Goal: Communication & Community: Answer question/provide support

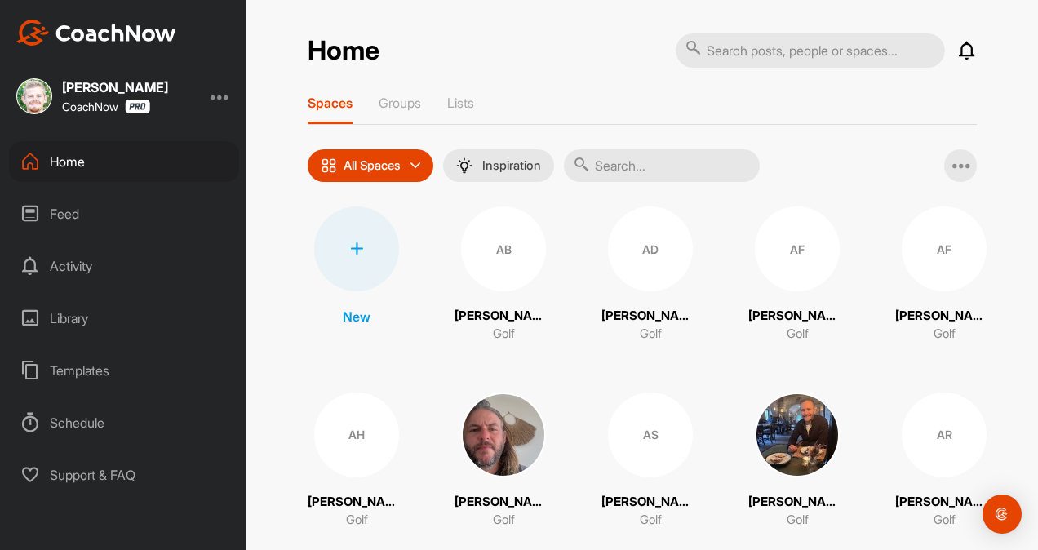
click at [631, 161] on input "text" at bounding box center [662, 165] width 196 height 33
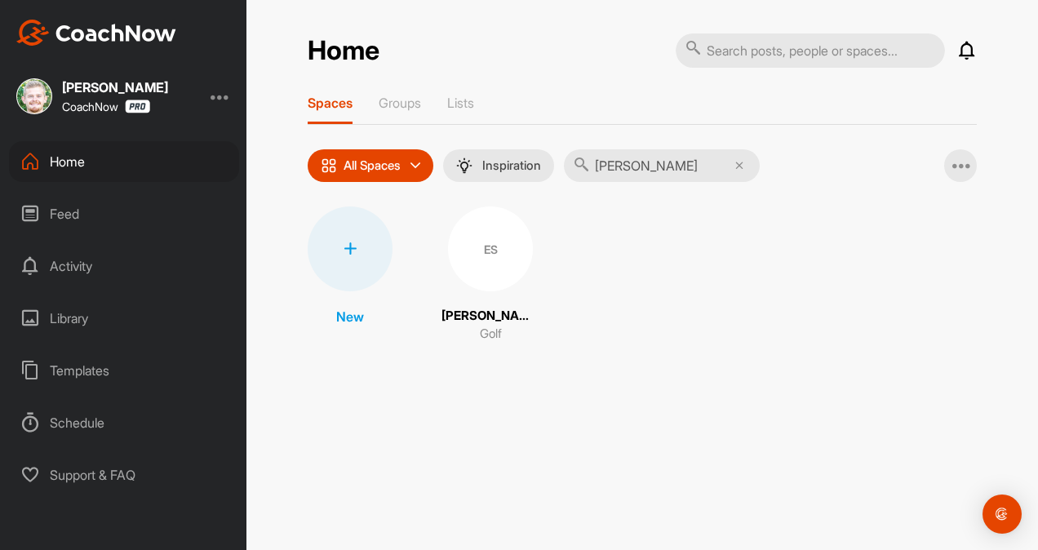
type input "[PERSON_NAME]"
click at [491, 263] on div "ES" at bounding box center [490, 248] width 85 height 85
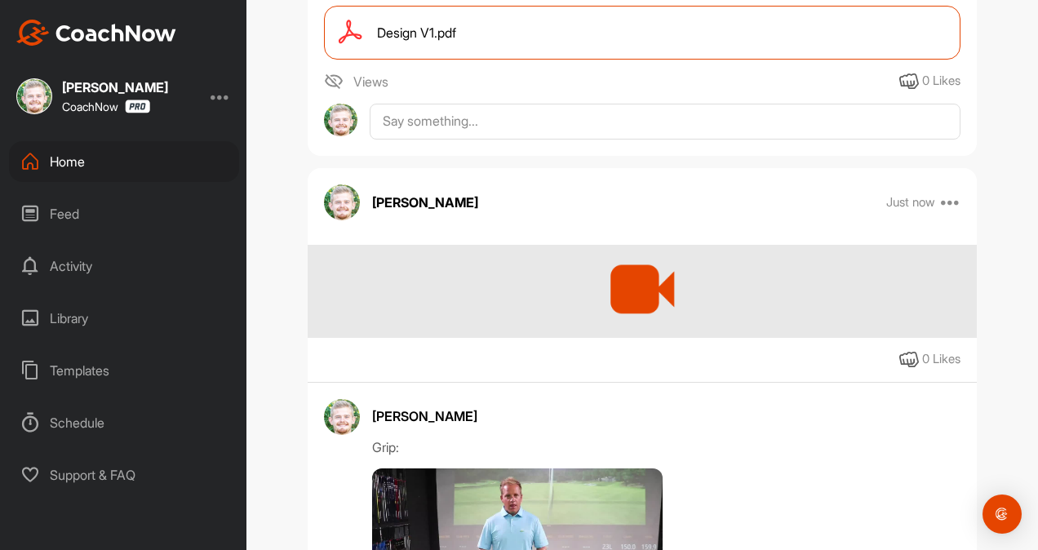
scroll to position [567, 0]
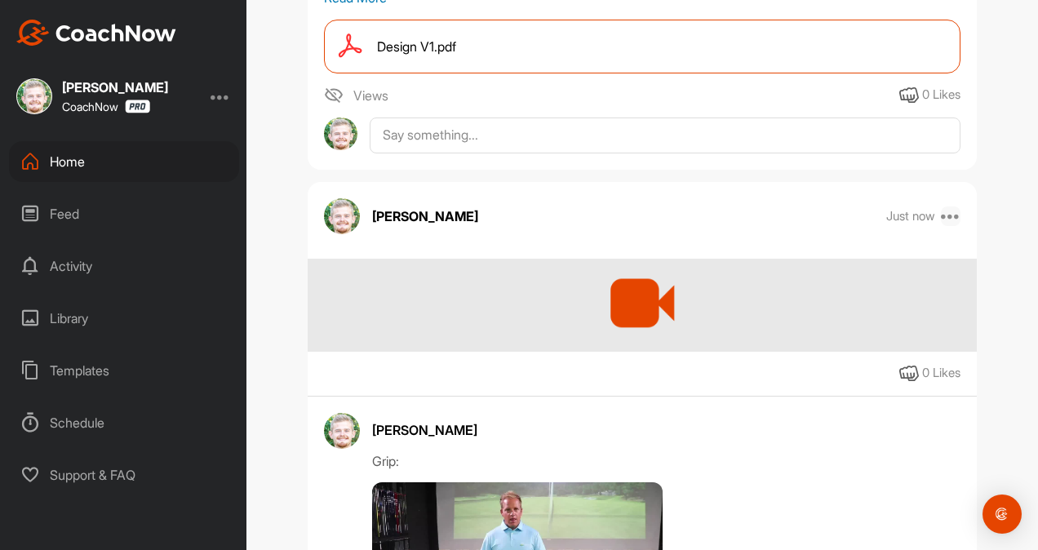
click at [950, 226] on icon at bounding box center [951, 216] width 20 height 20
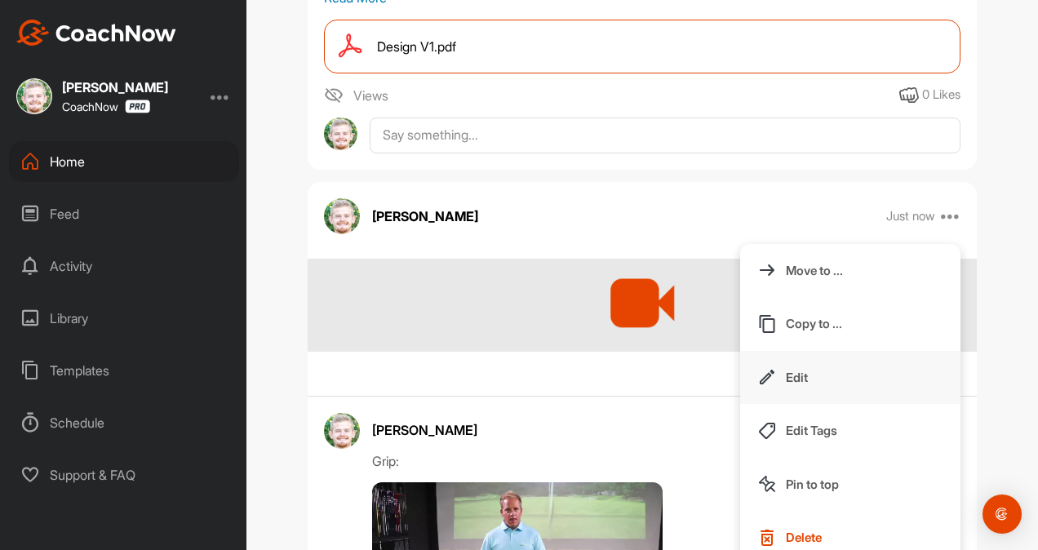
click at [814, 405] on button "Edit" at bounding box center [850, 378] width 220 height 54
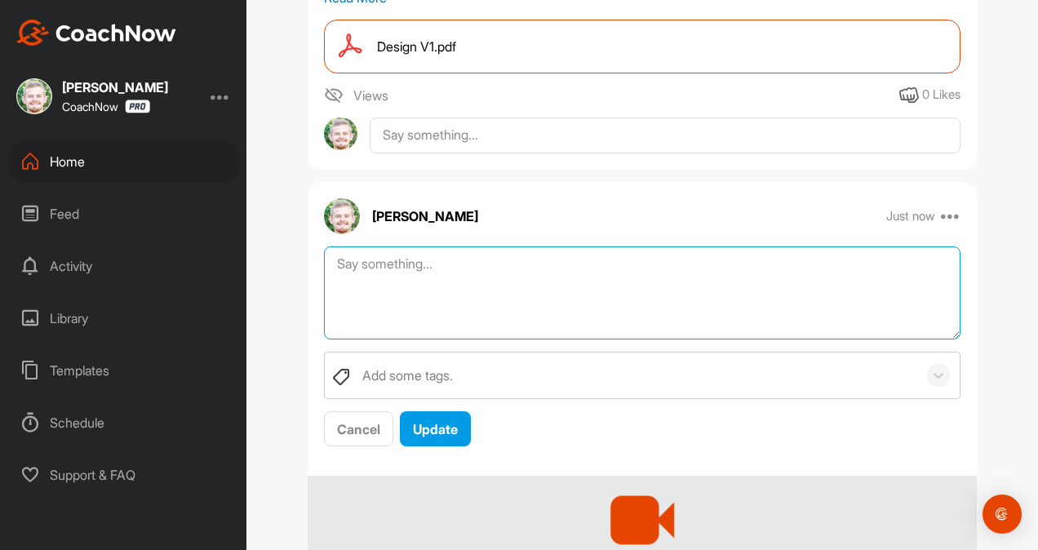
click at [484, 300] on textarea at bounding box center [642, 293] width 637 height 94
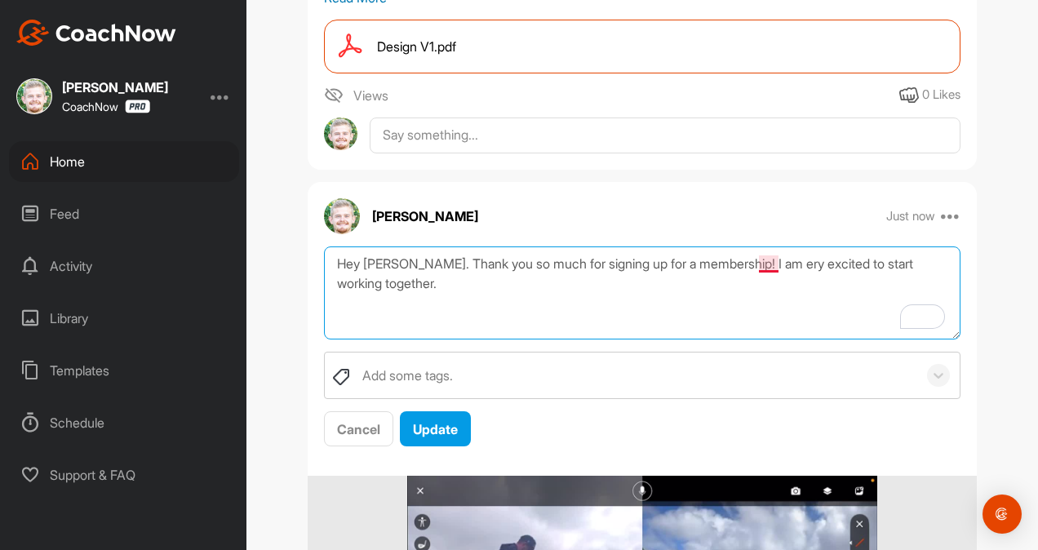
click at [756, 300] on textarea "Hey [PERSON_NAME]. Thank you so much for signing up for a membership! I am ery …" at bounding box center [642, 293] width 637 height 94
click at [694, 320] on textarea "Hey [PERSON_NAME]. Thank you so much for signing up for a membership! I am very…" at bounding box center [642, 293] width 637 height 94
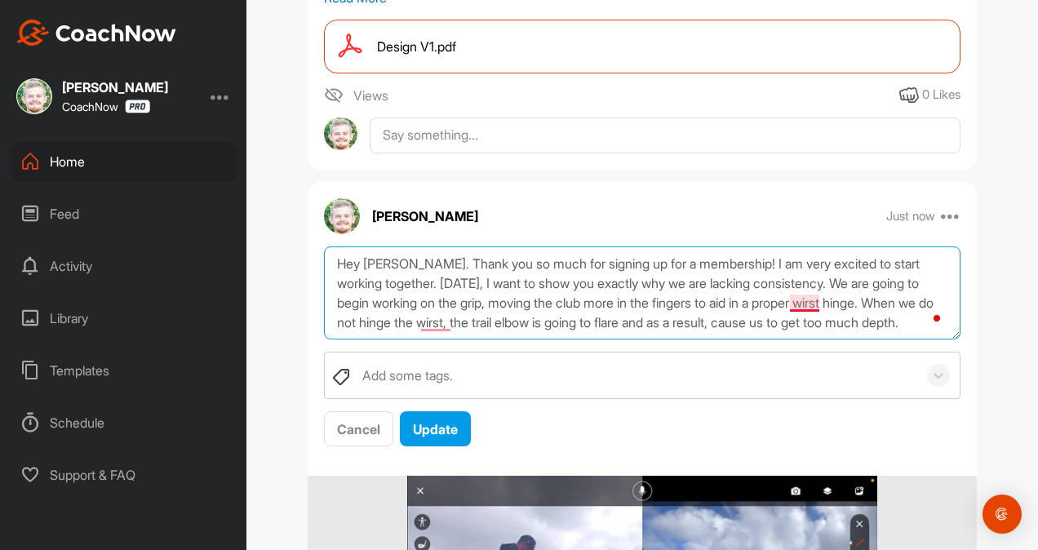
click at [790, 340] on textarea "Hey [PERSON_NAME]. Thank you so much for signing up for a membership! I am very…" at bounding box center [642, 293] width 637 height 94
click at [441, 340] on textarea "Hey [PERSON_NAME]. Thank you so much for signing up for a membership! I am very…" at bounding box center [642, 293] width 637 height 94
click at [894, 340] on textarea "Hey [PERSON_NAME]. Thank you so much for signing up for a membership! I am very…" at bounding box center [642, 293] width 637 height 94
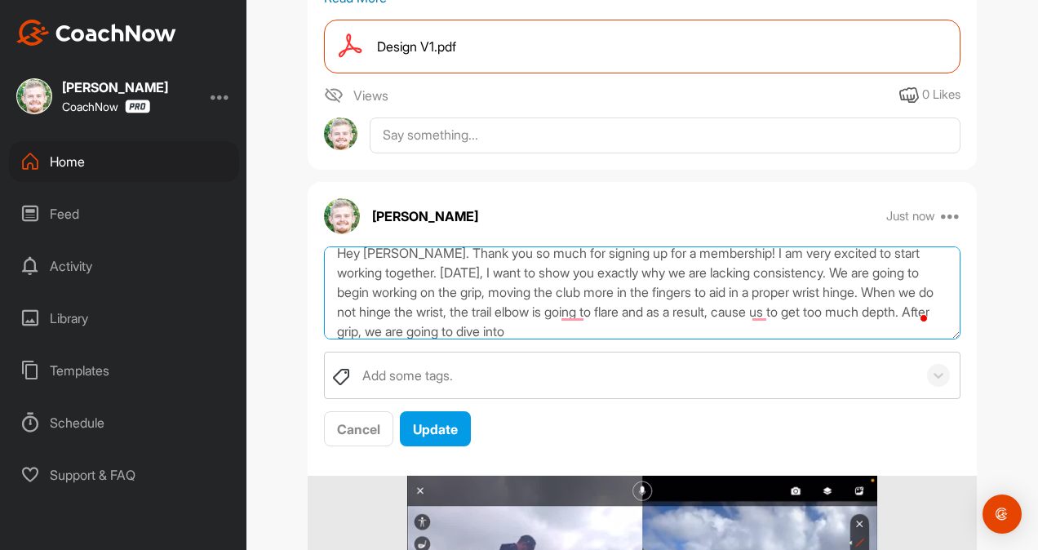
click at [569, 340] on textarea "Hey [PERSON_NAME]. Thank you so much for signing up for a membership! I am very…" at bounding box center [642, 293] width 637 height 94
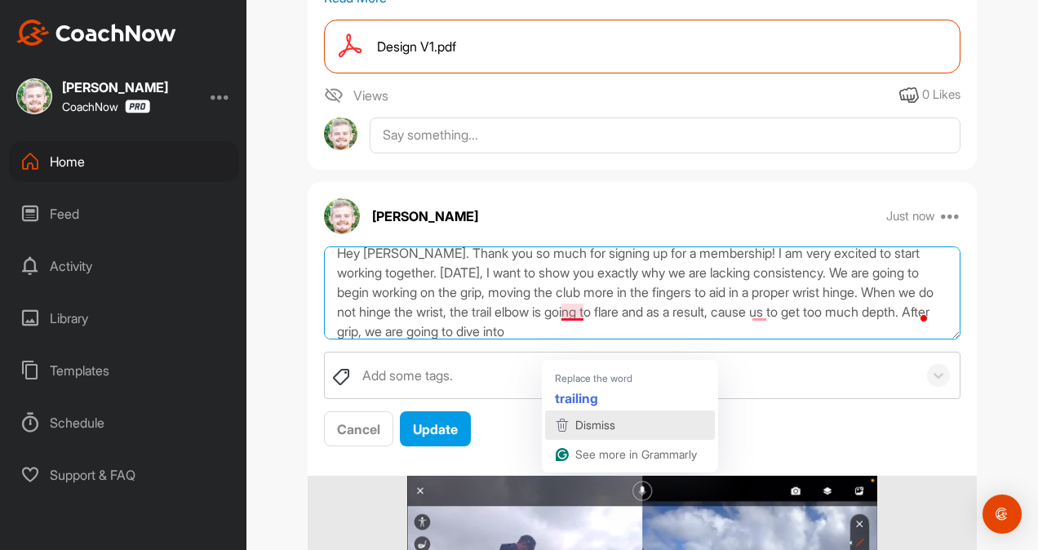
click at [614, 424] on span "Dismiss" at bounding box center [595, 425] width 40 height 14
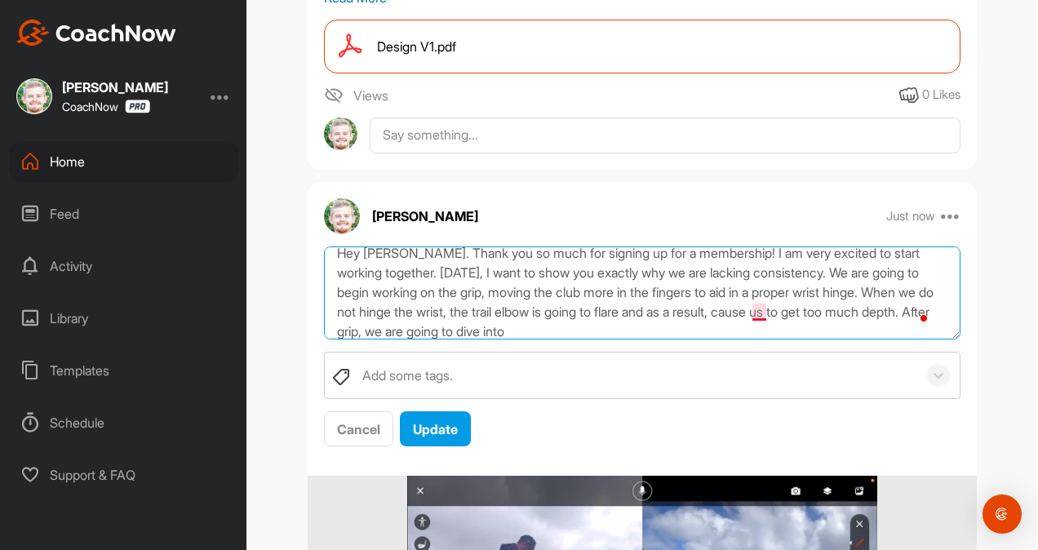
click at [752, 340] on textarea "Hey [PERSON_NAME]. Thank you so much for signing up for a membership! I am very…" at bounding box center [642, 293] width 637 height 94
click at [736, 340] on textarea "Hey [PERSON_NAME]. Thank you so much for signing up for a membership! I am very…" at bounding box center [642, 293] width 637 height 94
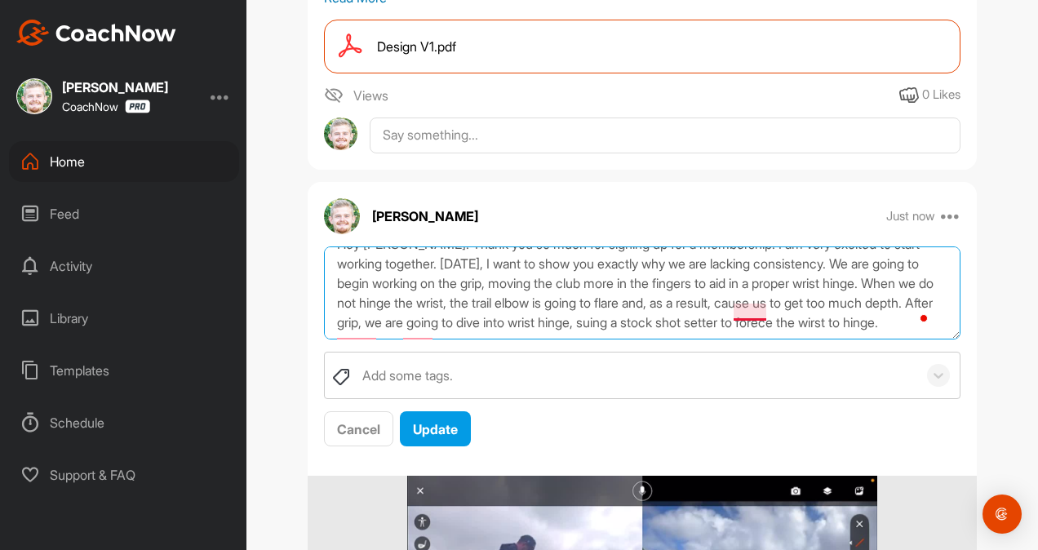
click at [739, 340] on textarea "Hey [PERSON_NAME]. Thank you so much for signing up for a membership! I am very…" at bounding box center [642, 293] width 637 height 94
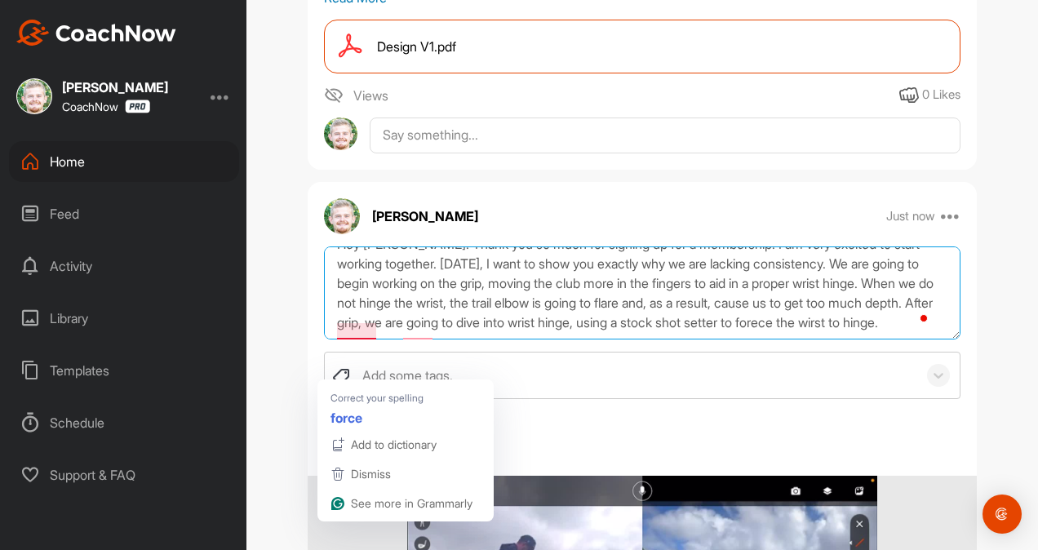
click at [344, 340] on textarea "Hey [PERSON_NAME]. Thank you so much for signing up for a membership! I am very…" at bounding box center [642, 293] width 637 height 94
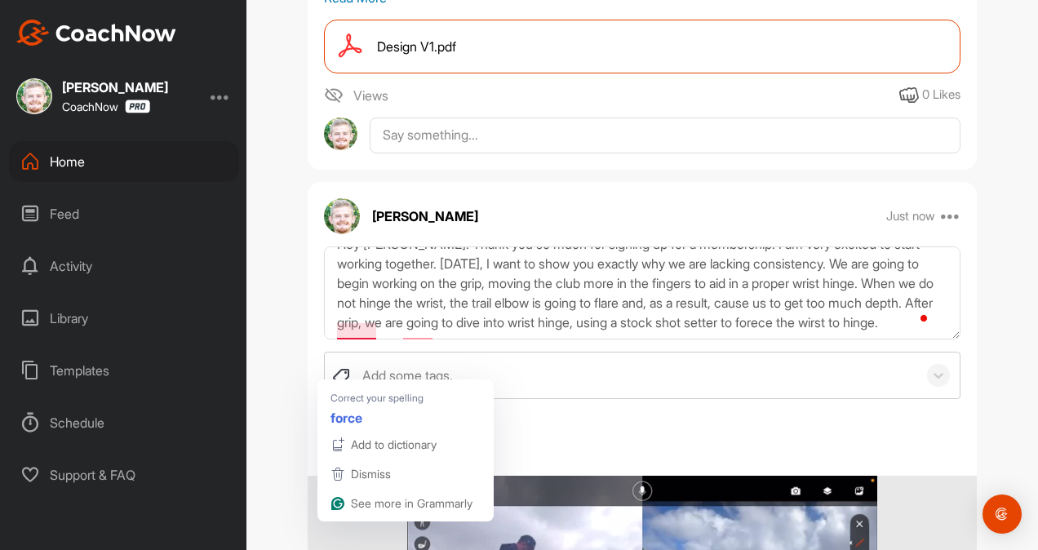
click at [356, 378] on div "Hey [PERSON_NAME]. Thank you so much for signing up for a membership! I am very…" at bounding box center [642, 347] width 669 height 202
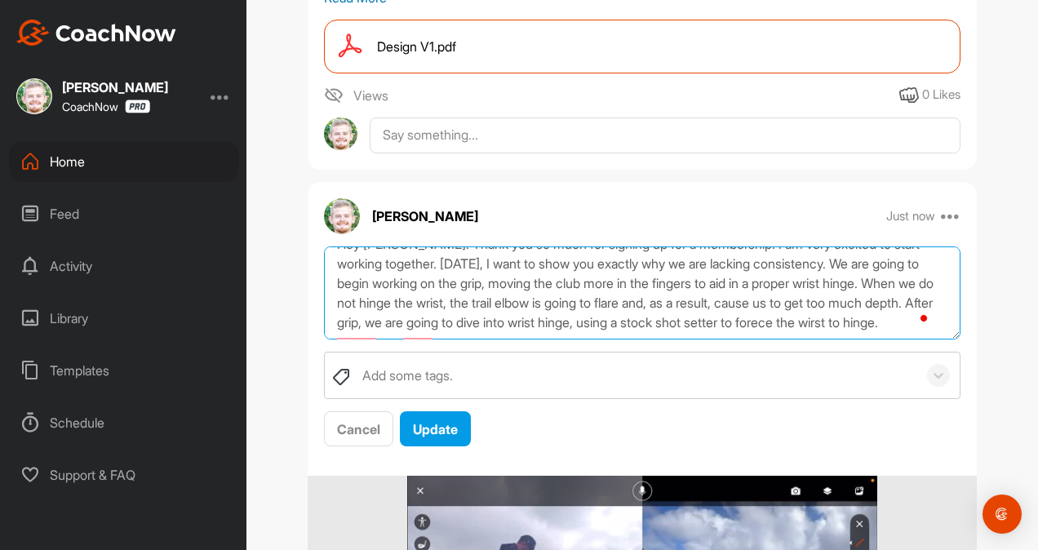
click at [354, 340] on textarea "Hey [PERSON_NAME]. Thank you so much for signing up for a membership! I am very…" at bounding box center [642, 293] width 637 height 94
click at [454, 340] on textarea "Hey [PERSON_NAME]. Thank you so much for signing up for a membership! I am very…" at bounding box center [642, 293] width 637 height 94
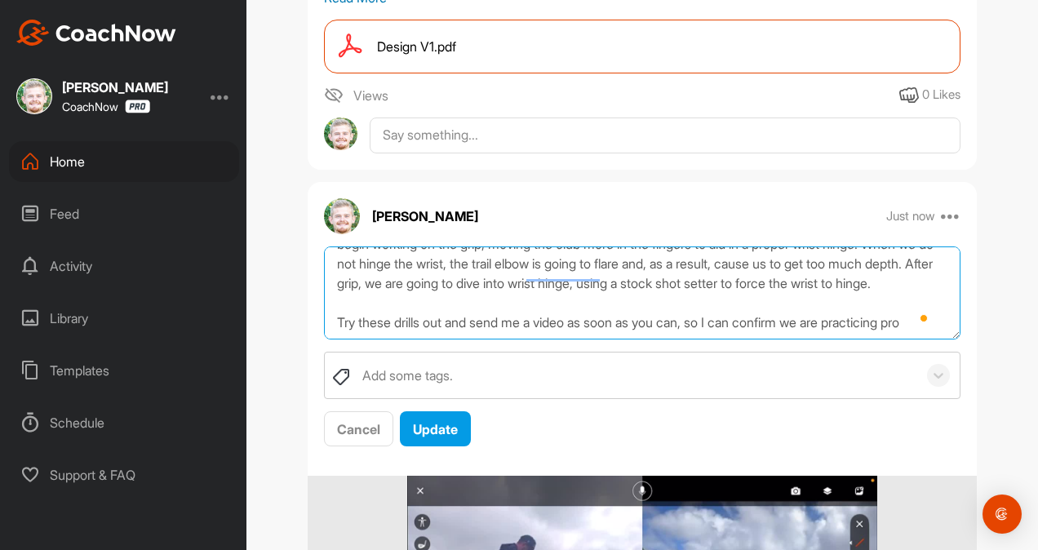
scroll to position [89, 0]
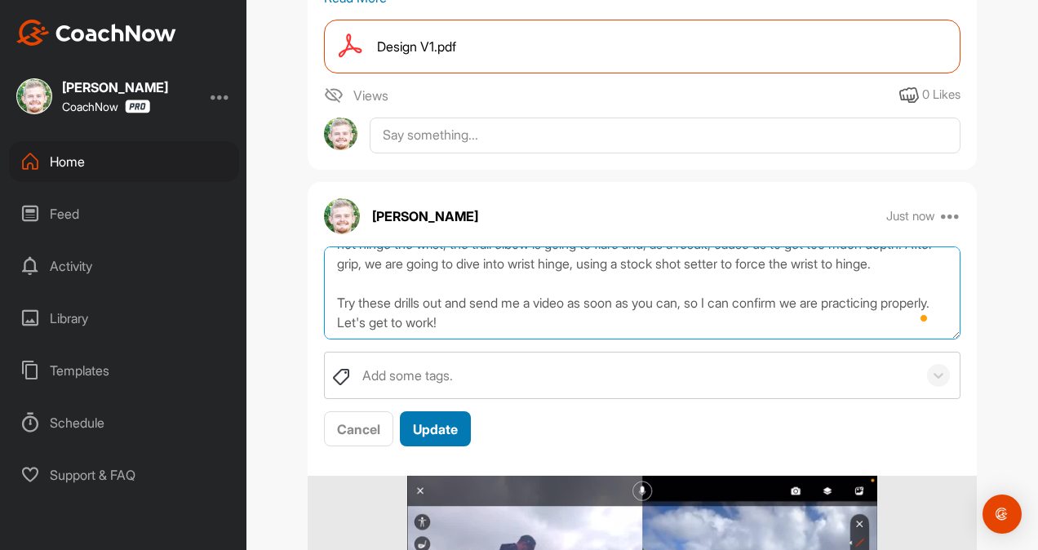
type textarea "Hey [PERSON_NAME]. Thank you so much for signing up for a membership! I am very…"
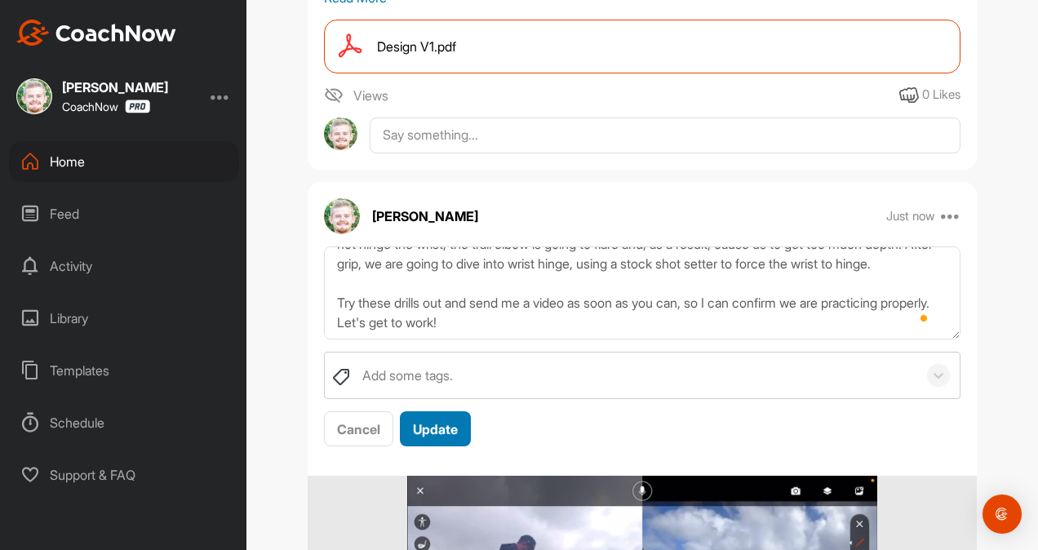
click at [447, 437] on span "Update" at bounding box center [435, 429] width 45 height 16
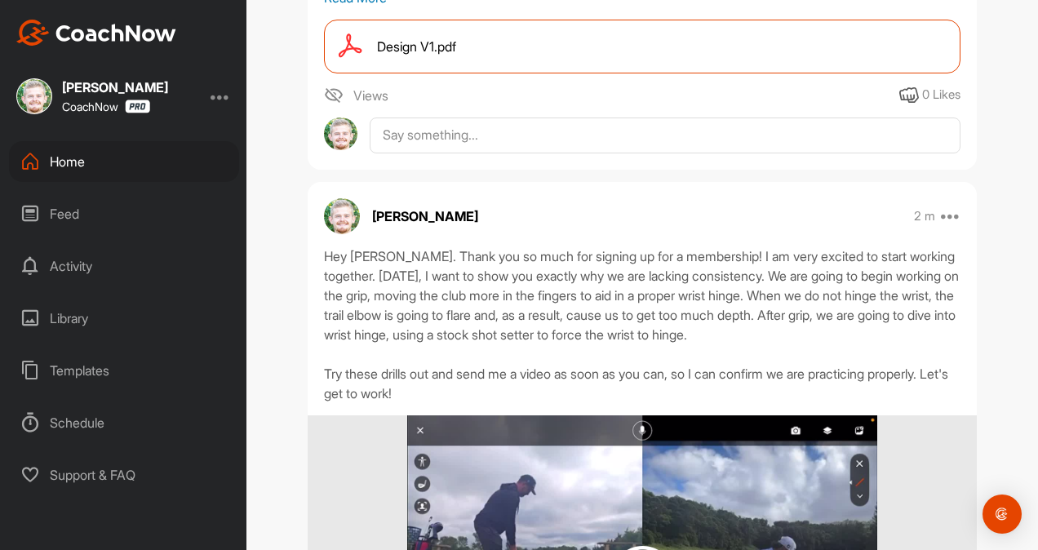
click at [939, 226] on div "2 m Move to ... Copy to ... Edit Edit Tags Pin to top Delete" at bounding box center [937, 216] width 47 height 20
click at [941, 226] on icon at bounding box center [951, 216] width 20 height 20
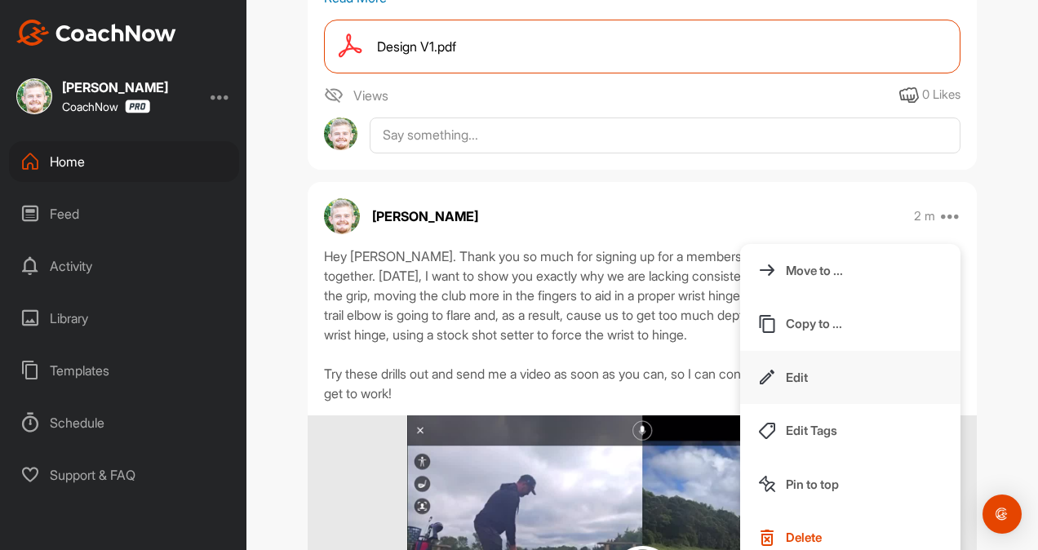
click at [797, 386] on p "Edit" at bounding box center [797, 377] width 22 height 17
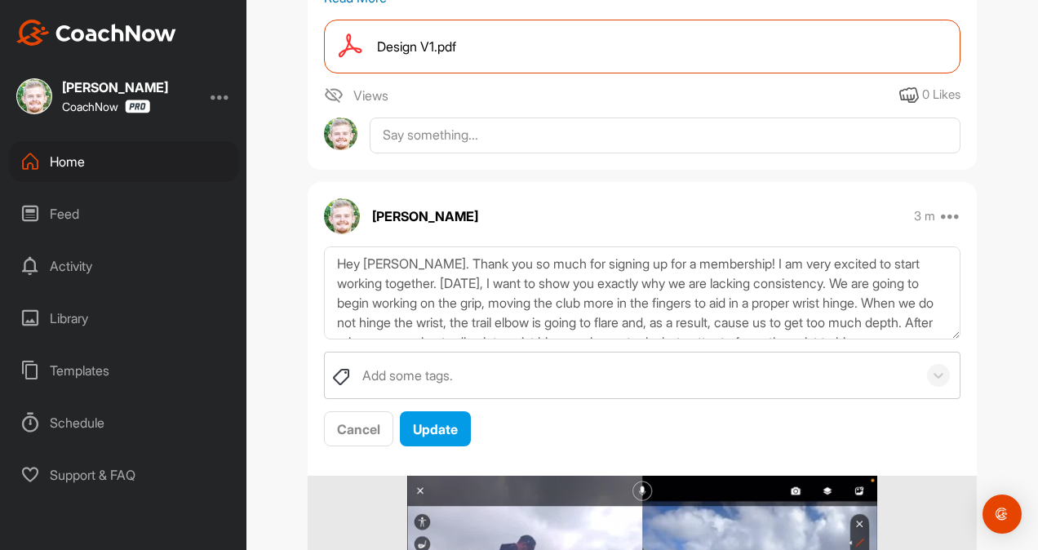
scroll to position [98, 0]
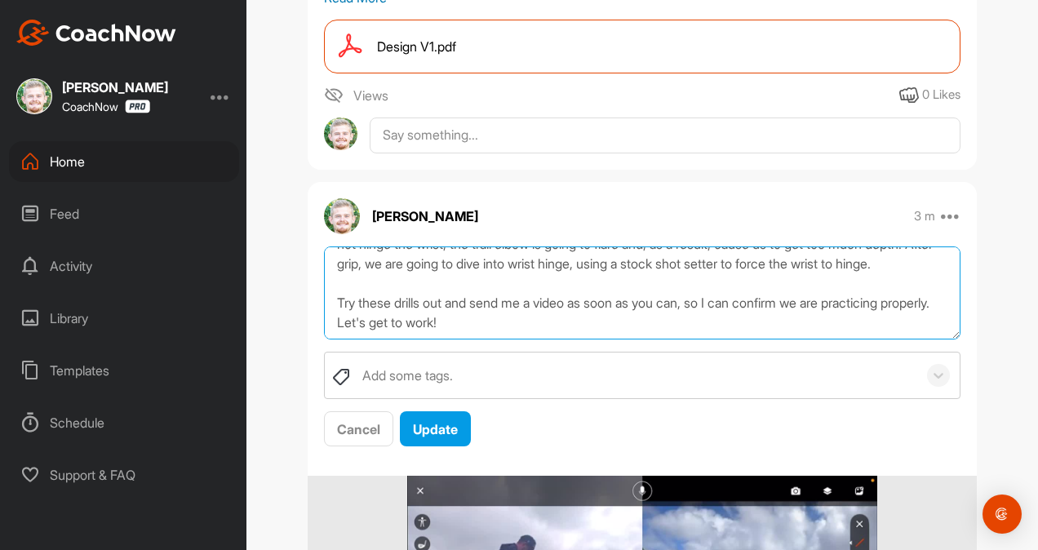
click at [502, 340] on textarea "Hey [PERSON_NAME]. Thank you so much for signing up for a membership! I am very…" at bounding box center [642, 293] width 637 height 94
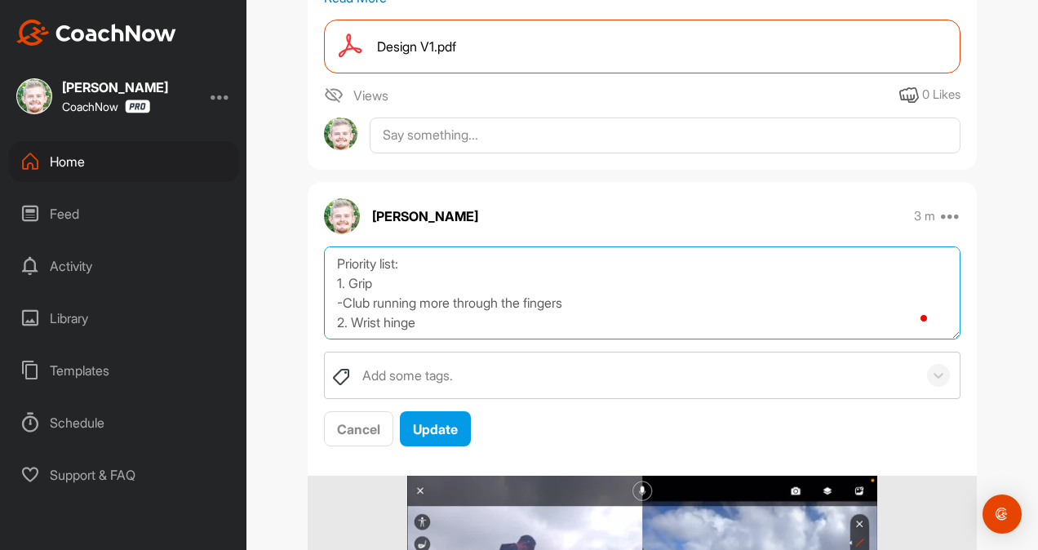
scroll to position [206, 0]
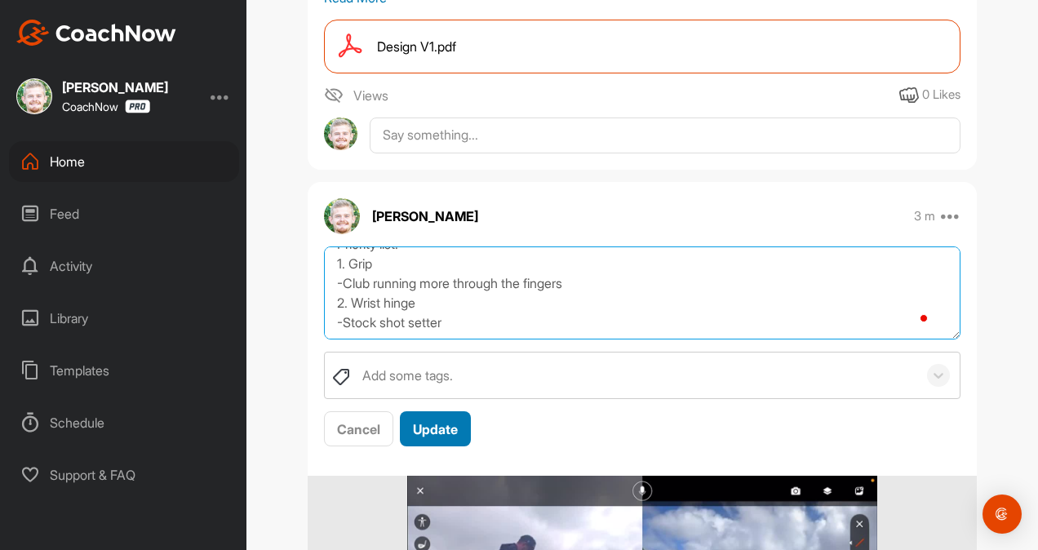
type textarea "Hey [PERSON_NAME]. Thank you so much for signing up for a membership! I am very…"
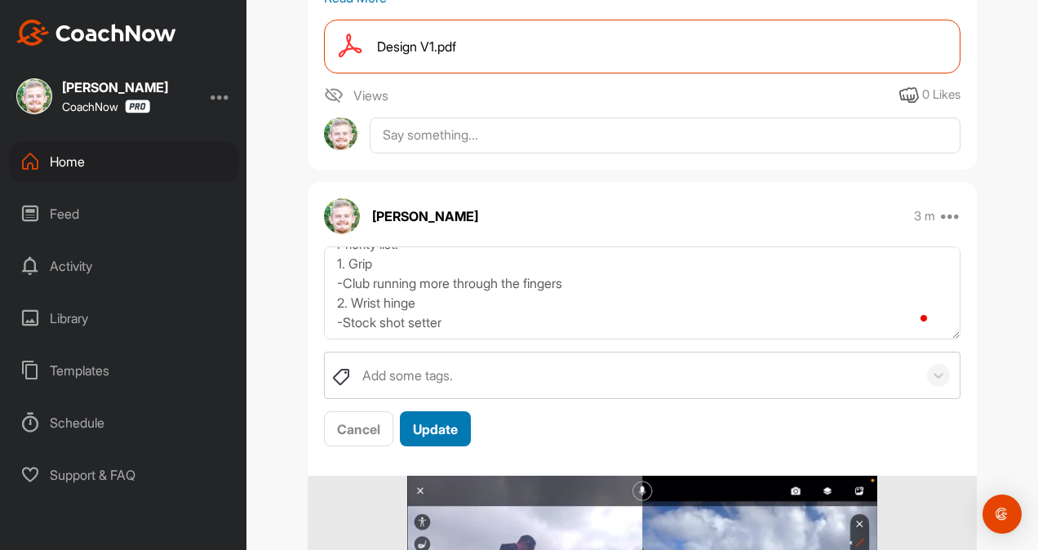
click at [445, 437] on span "Update" at bounding box center [435, 429] width 45 height 16
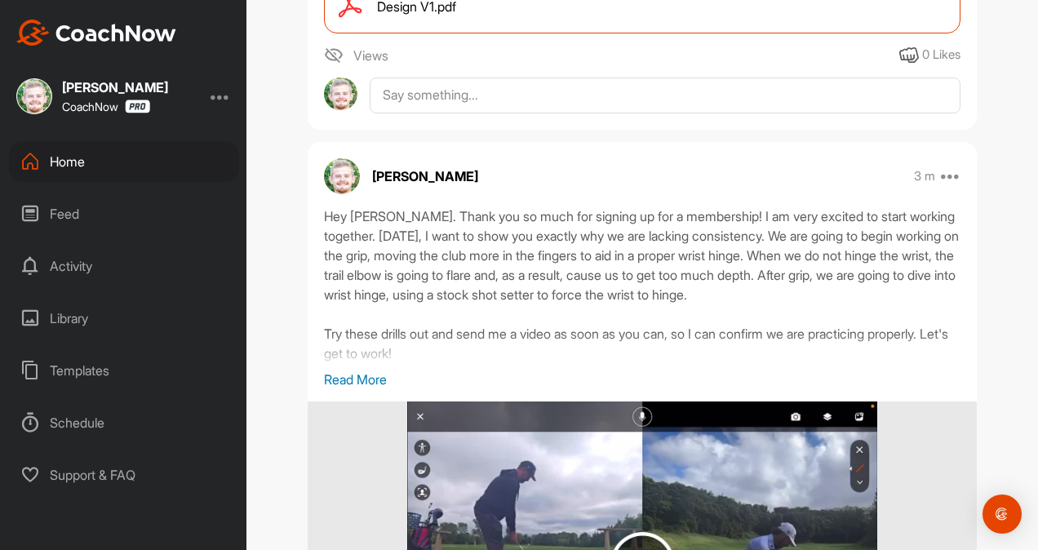
click at [367, 428] on div "Hey [PERSON_NAME]. Thank you so much for signing up for a membership! I am very…" at bounding box center [642, 482] width 669 height 553
click at [359, 389] on p "Read More" at bounding box center [642, 379] width 637 height 20
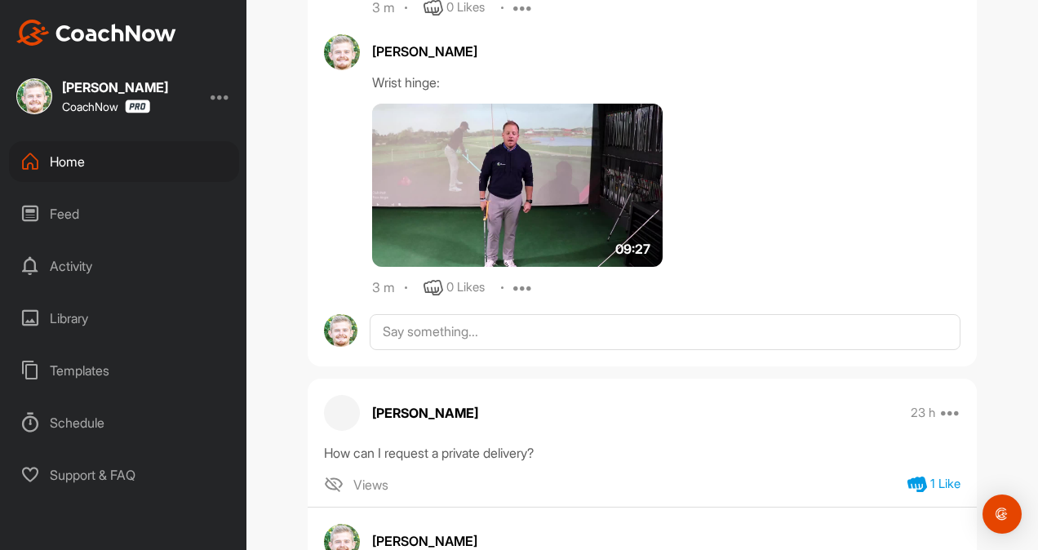
scroll to position [1736, 0]
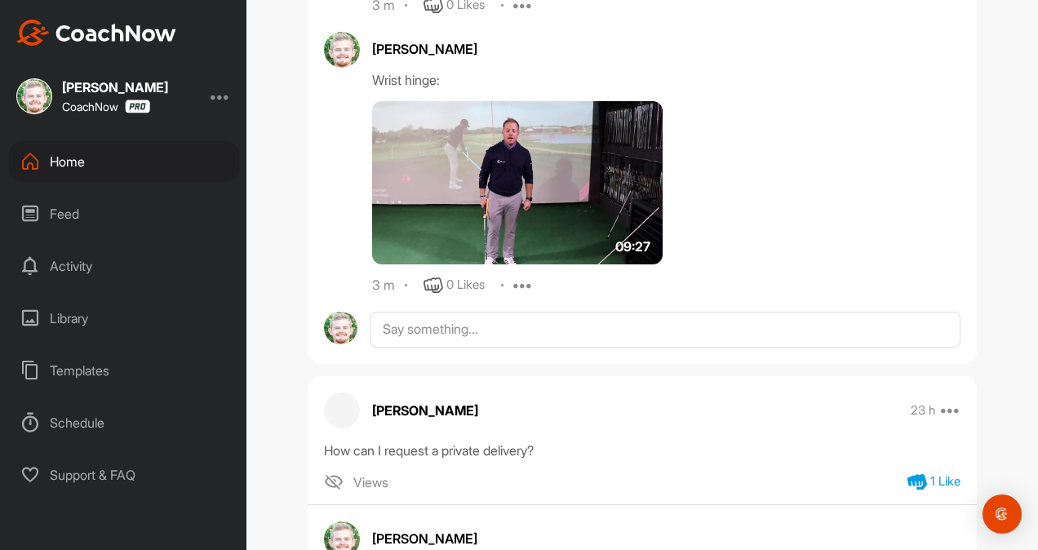
click at [139, 155] on div "Home" at bounding box center [124, 161] width 230 height 41
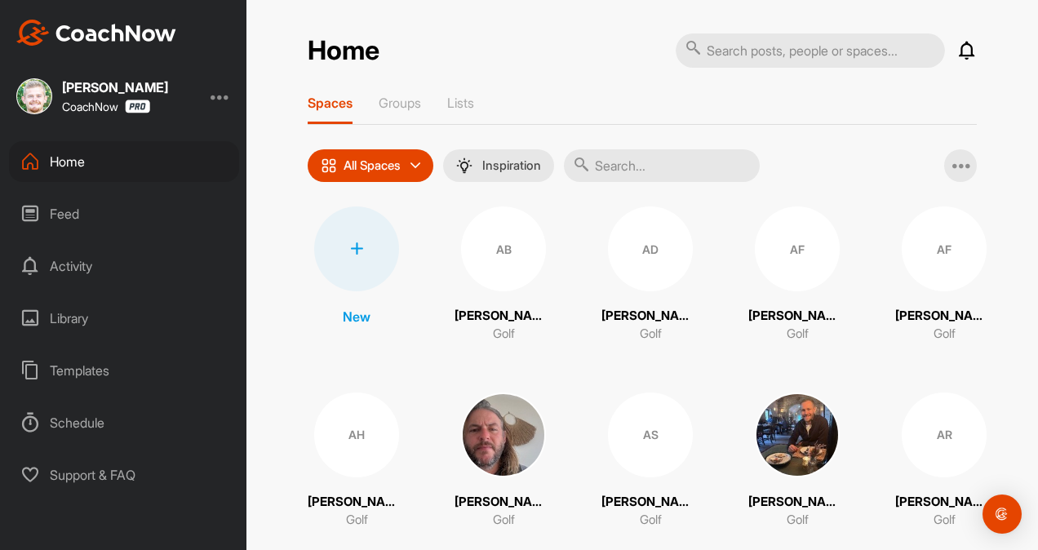
click at [646, 167] on input "text" at bounding box center [662, 165] width 196 height 33
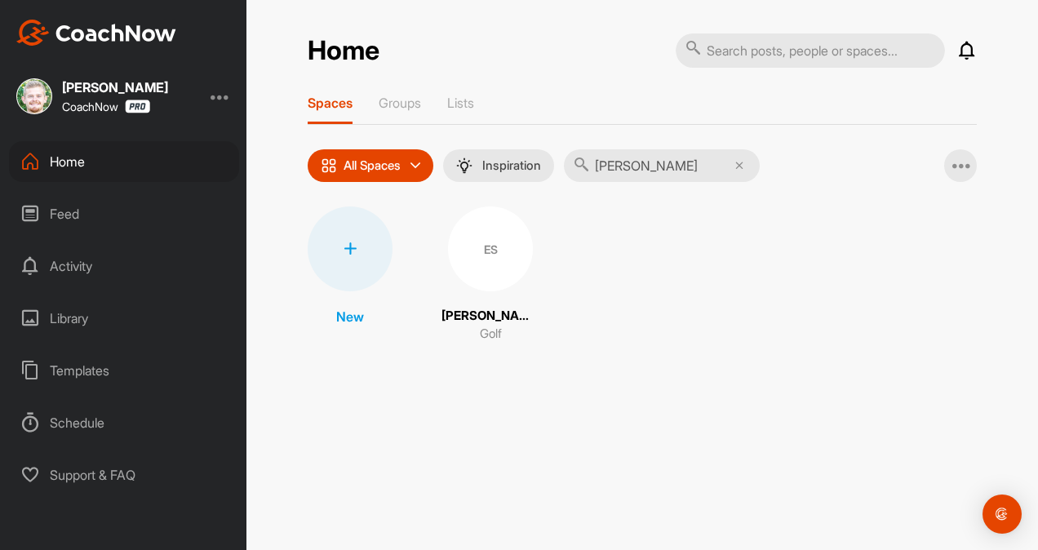
type input "[PERSON_NAME]"
click at [493, 259] on div "ES" at bounding box center [490, 248] width 85 height 85
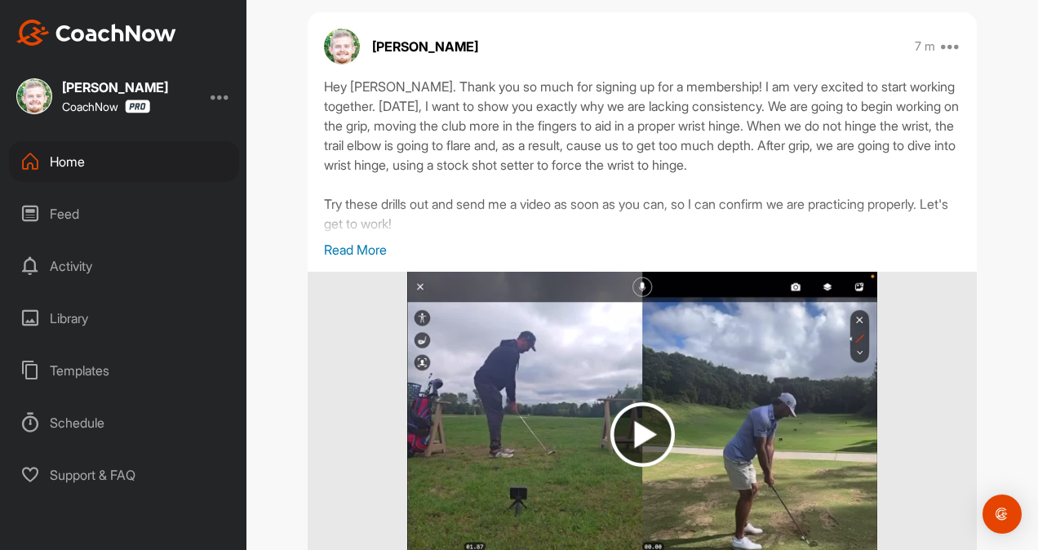
scroll to position [739, 0]
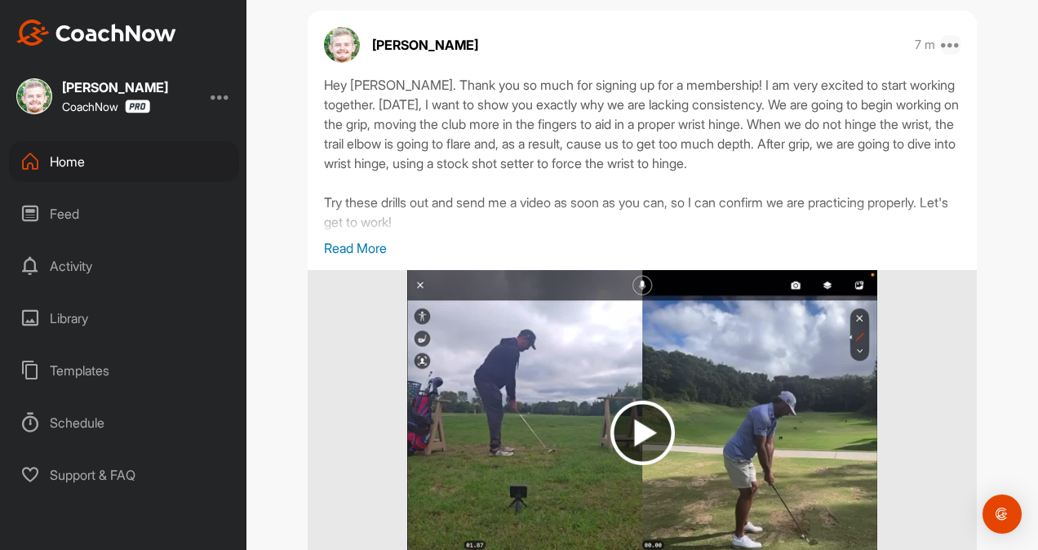
click at [950, 55] on icon at bounding box center [951, 45] width 20 height 20
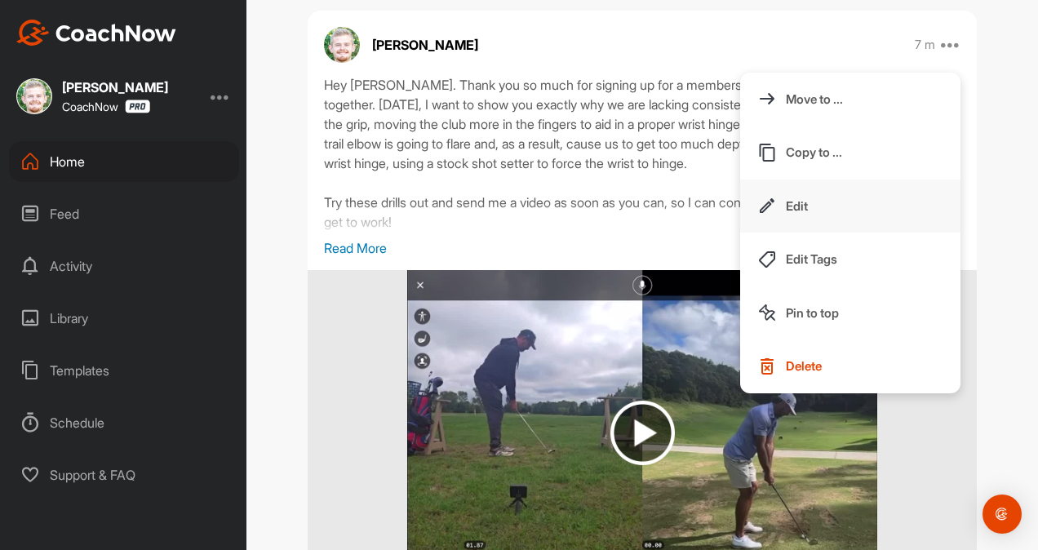
click at [795, 215] on p "Edit" at bounding box center [797, 206] width 22 height 17
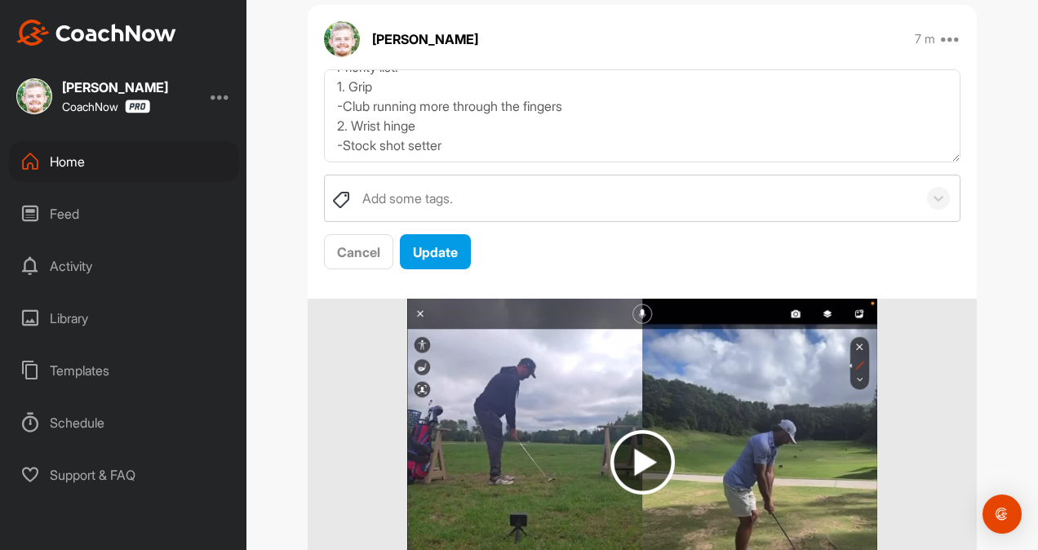
scroll to position [206, 0]
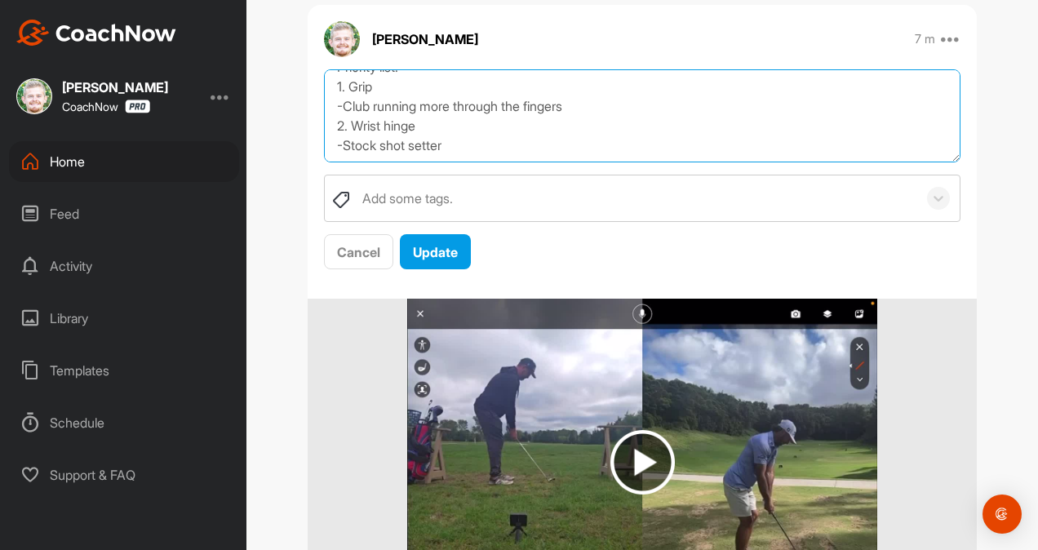
click at [573, 154] on textarea "Hey [PERSON_NAME]. Thank you so much for signing up for a membership! I am very…" at bounding box center [642, 116] width 637 height 94
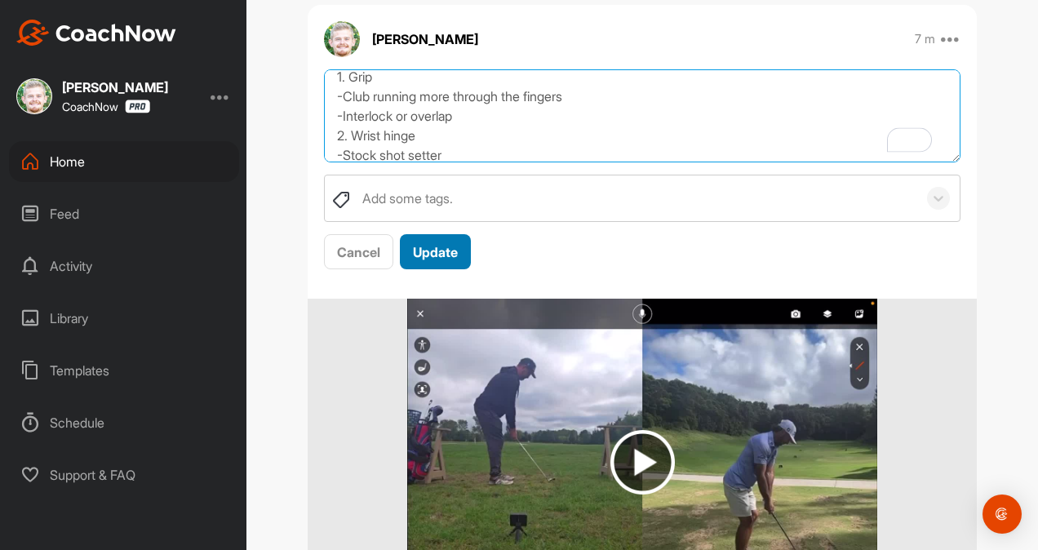
type textarea "Hey [PERSON_NAME]. Thank you so much for signing up for a membership! I am very…"
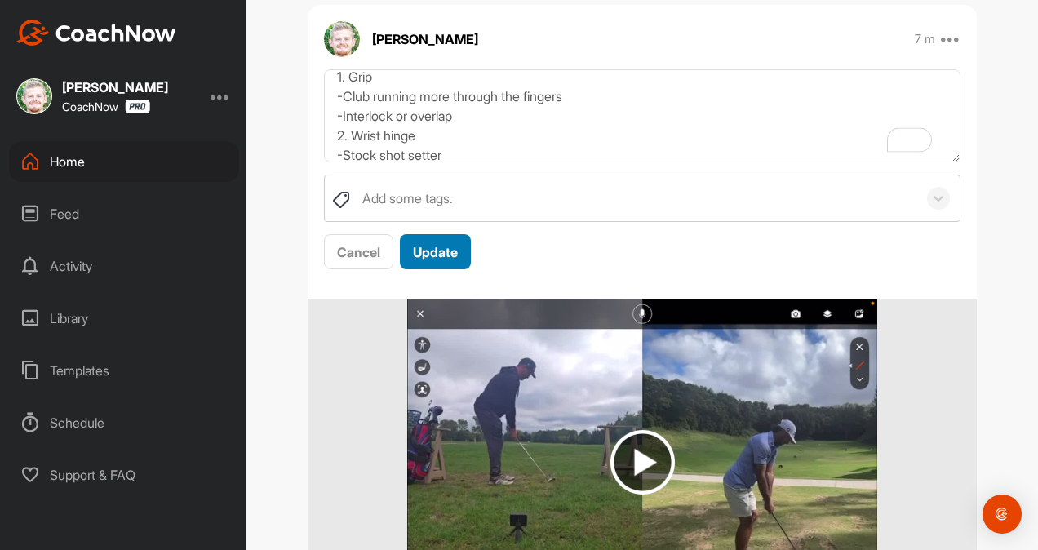
click at [451, 260] on span "Update" at bounding box center [435, 252] width 45 height 16
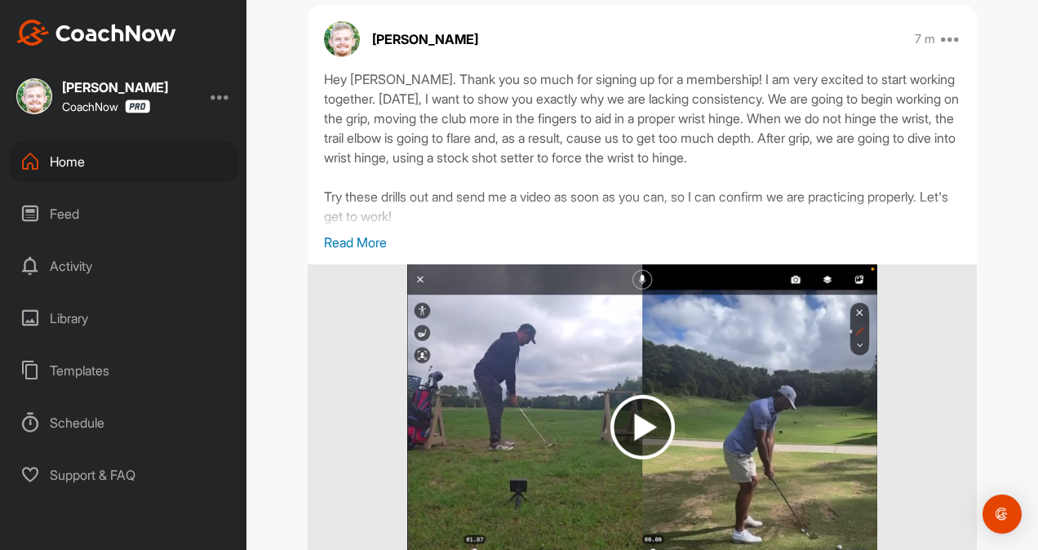
scroll to position [1007, 0]
